Goal: Find specific page/section: Find specific page/section

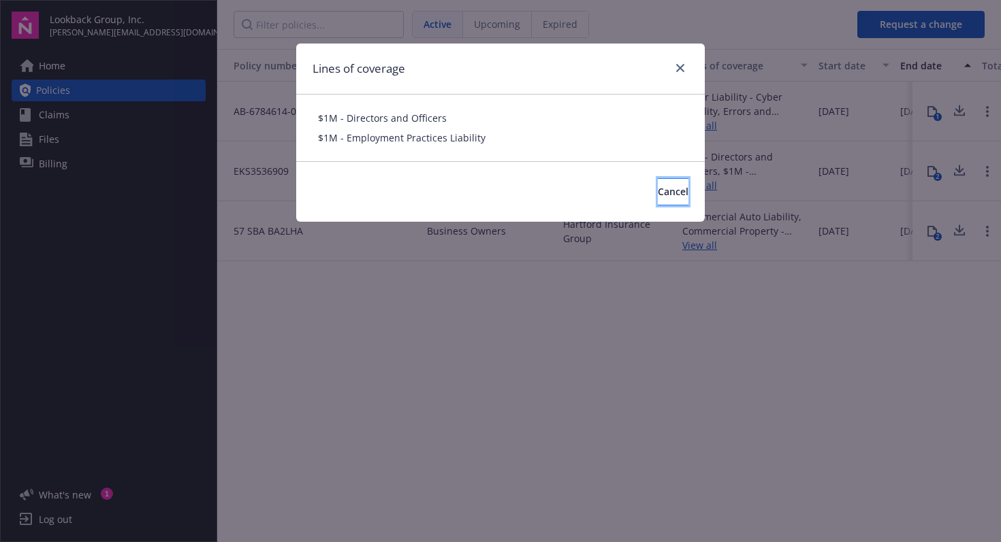
click at [658, 191] on span "Cancel" at bounding box center [673, 191] width 31 height 13
